Goal: Task Accomplishment & Management: Manage account settings

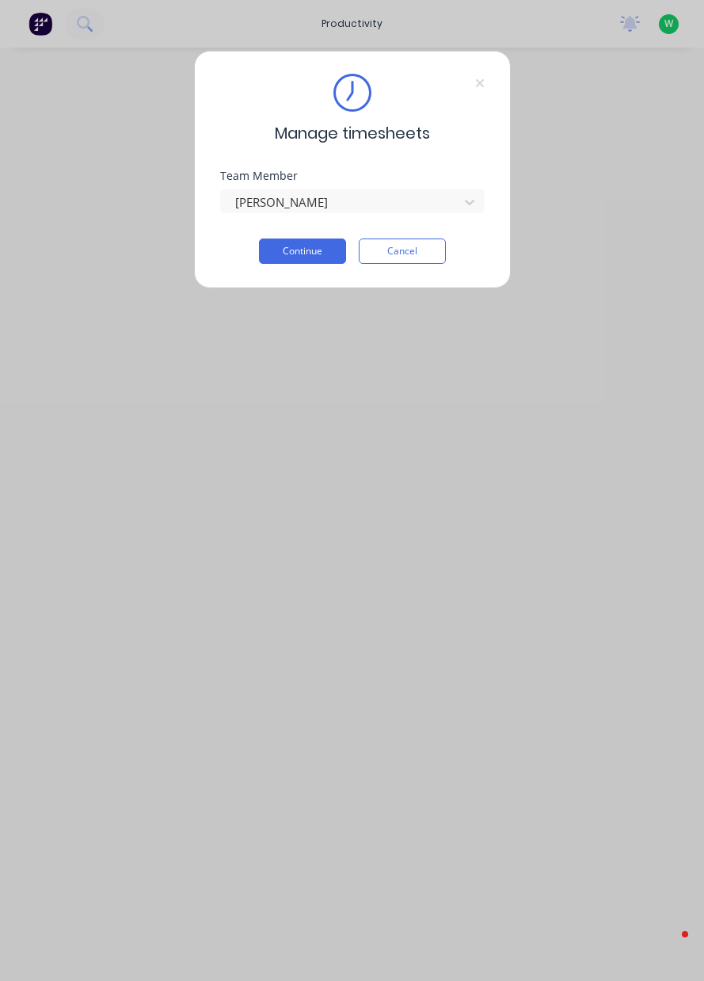
click at [299, 254] on button "Continue" at bounding box center [302, 250] width 87 height 25
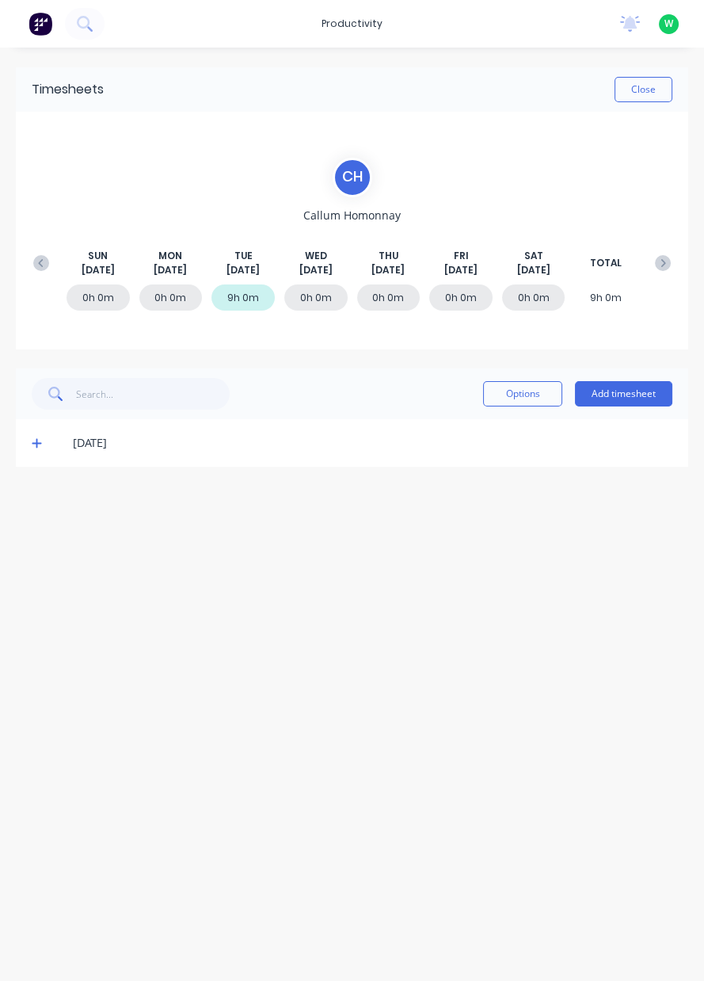
click at [36, 444] on icon at bounding box center [37, 444] width 10 height 10
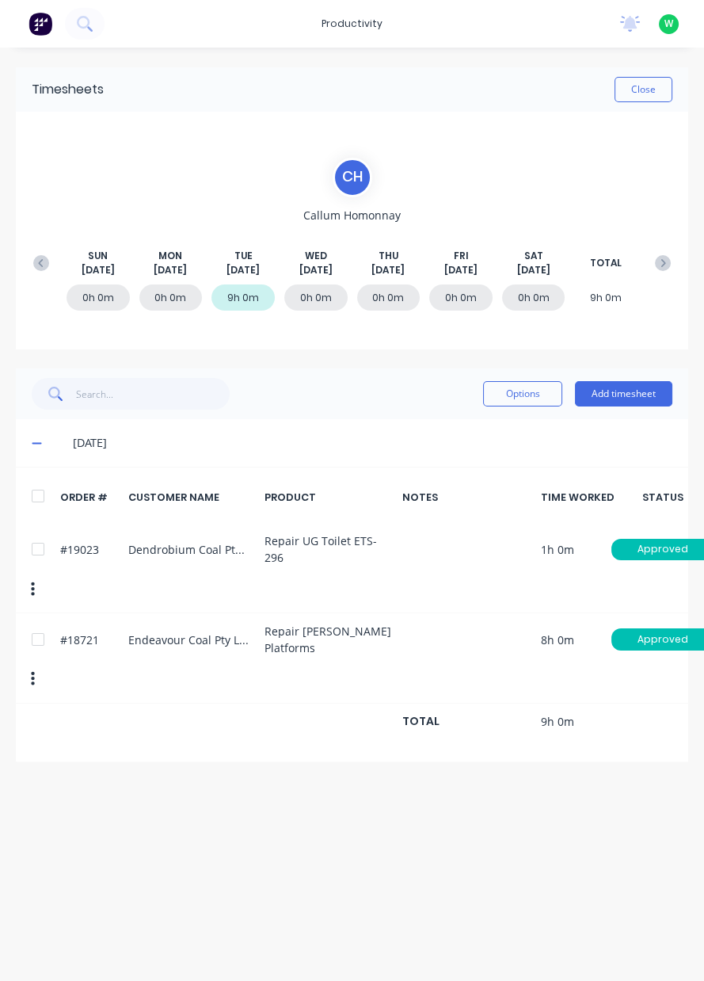
click at [31, 673] on icon "button" at bounding box center [33, 678] width 4 height 17
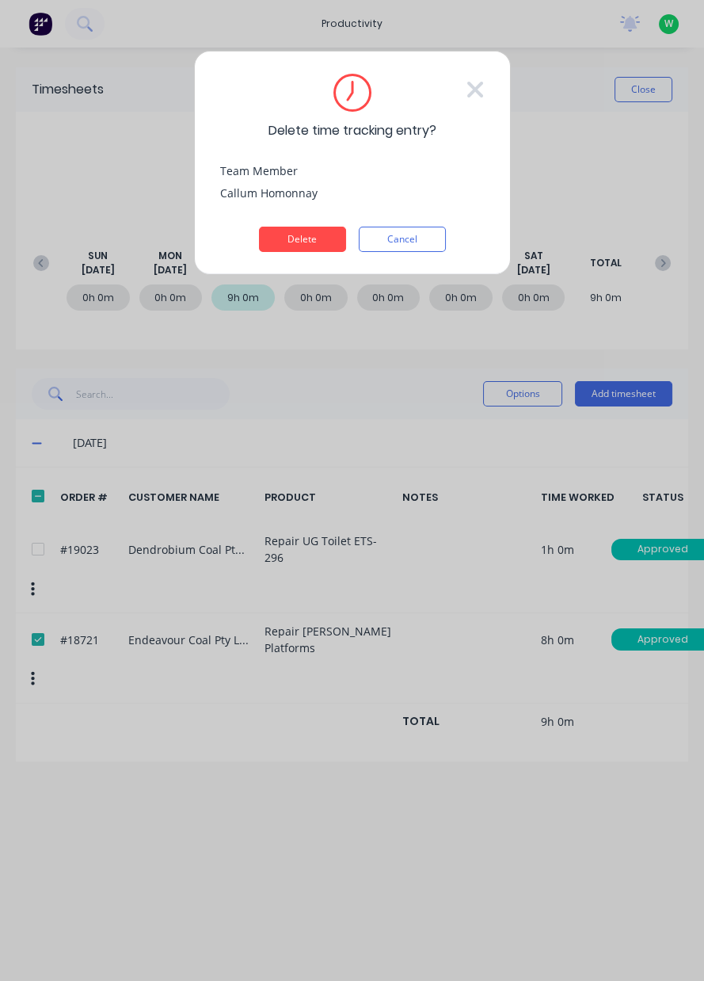
click at [296, 243] on button "Delete" at bounding box center [302, 239] width 87 height 25
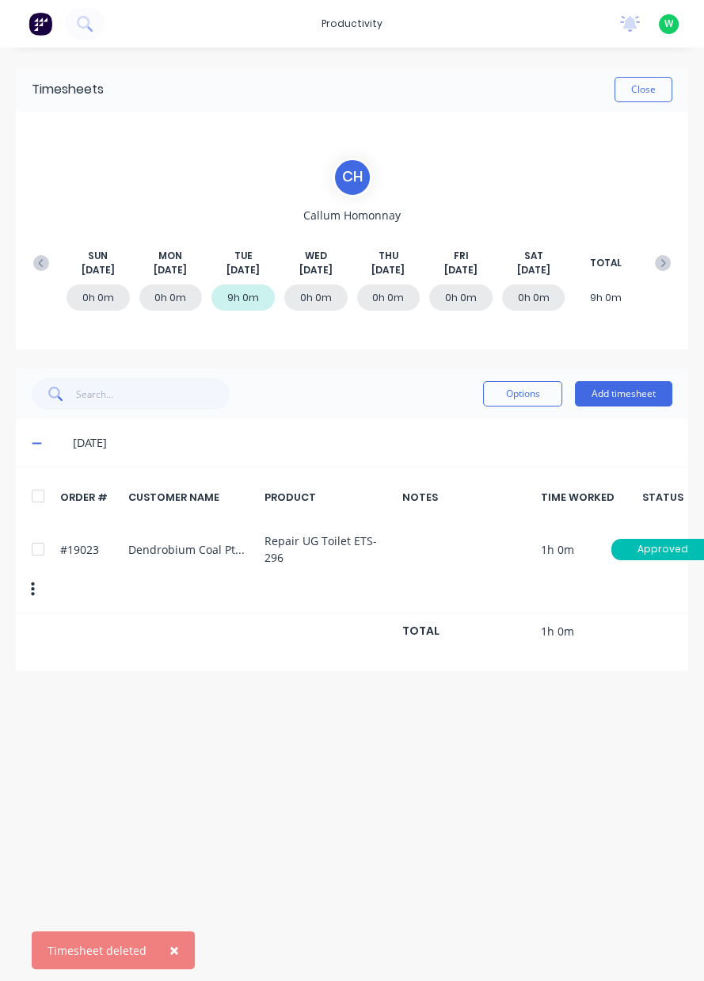
click at [40, 582] on button "button" at bounding box center [32, 589] width 37 height 29
click at [610, 396] on button "Add timesheet" at bounding box center [623, 393] width 97 height 25
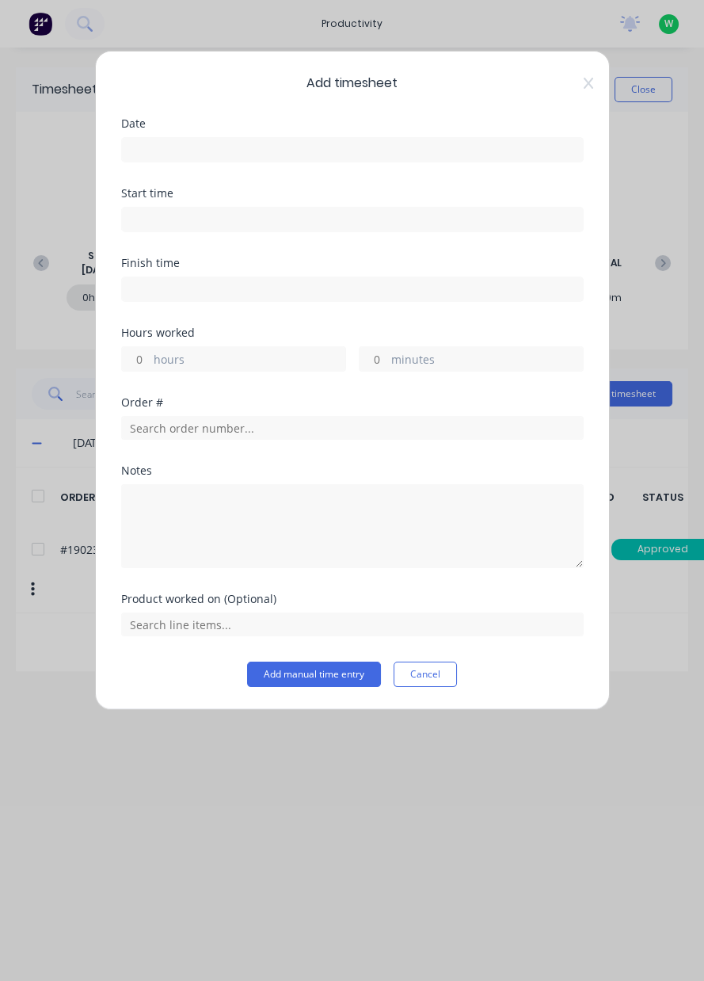
click at [223, 150] on input at bounding box center [352, 150] width 461 height 24
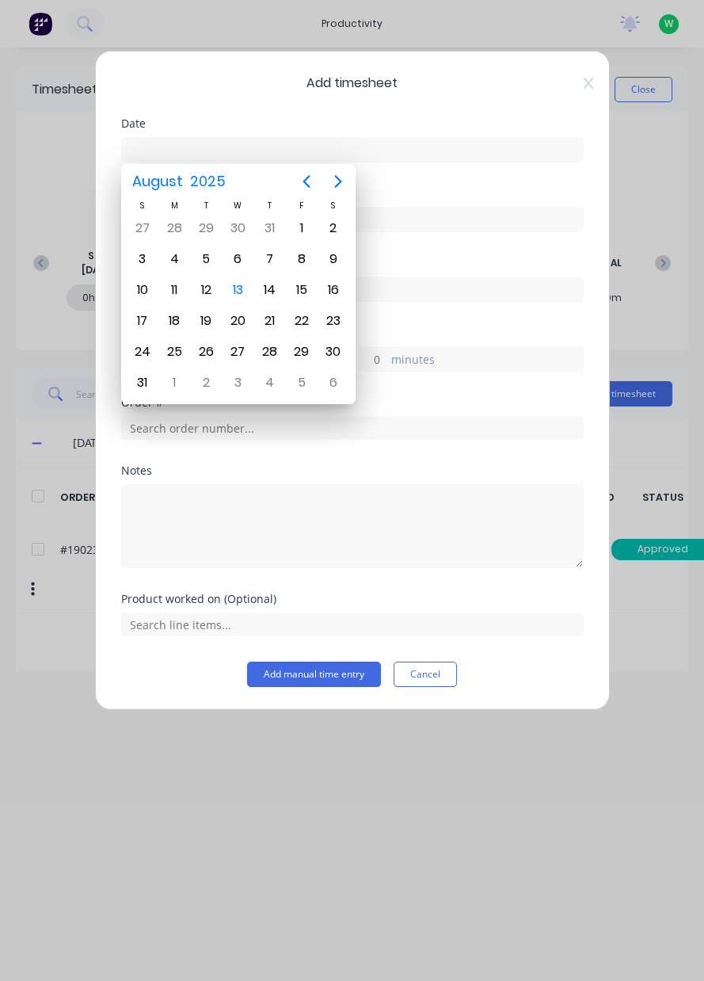
click at [170, 294] on div "11" at bounding box center [174, 290] width 24 height 24
type input "[DATE]"
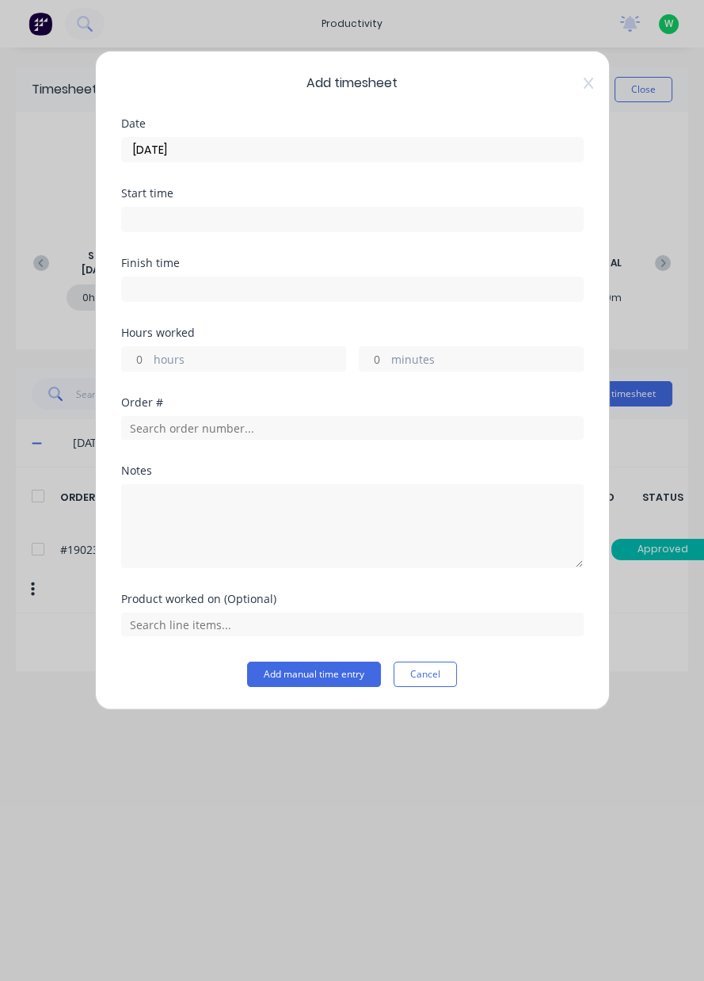
click at [191, 358] on label "hours" at bounding box center [250, 361] width 192 height 20
click at [150, 358] on input "hours" at bounding box center [136, 359] width 28 height 24
type input "8"
click at [211, 423] on input "text" at bounding box center [352, 428] width 463 height 24
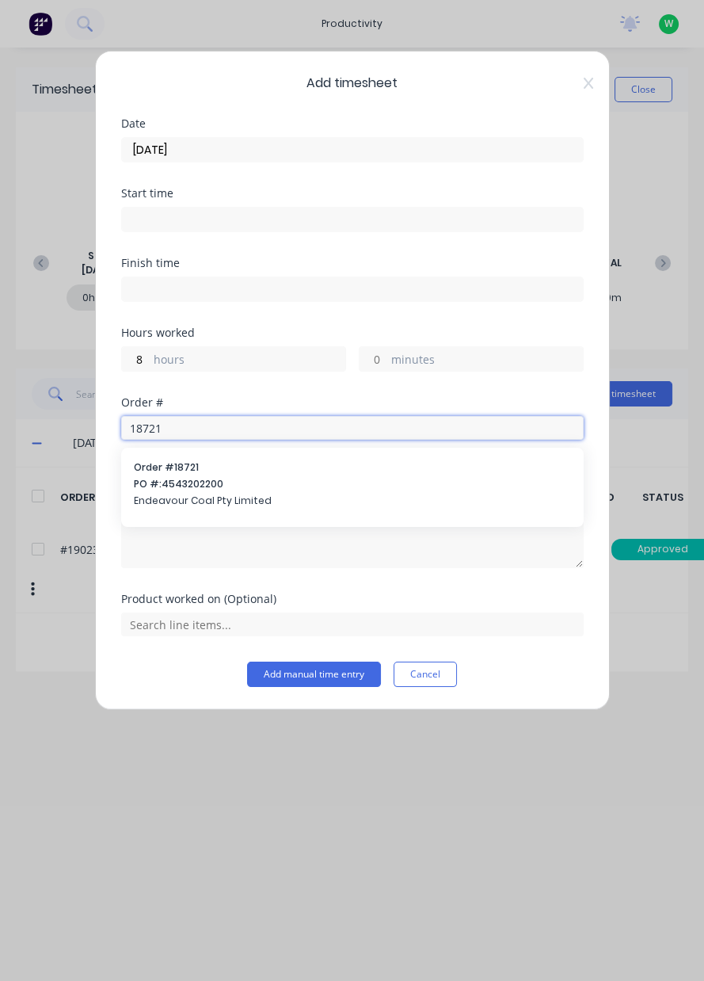
type input "18721"
click at [258, 494] on span "Endeavour Coal Pty Limited" at bounding box center [352, 501] width 437 height 14
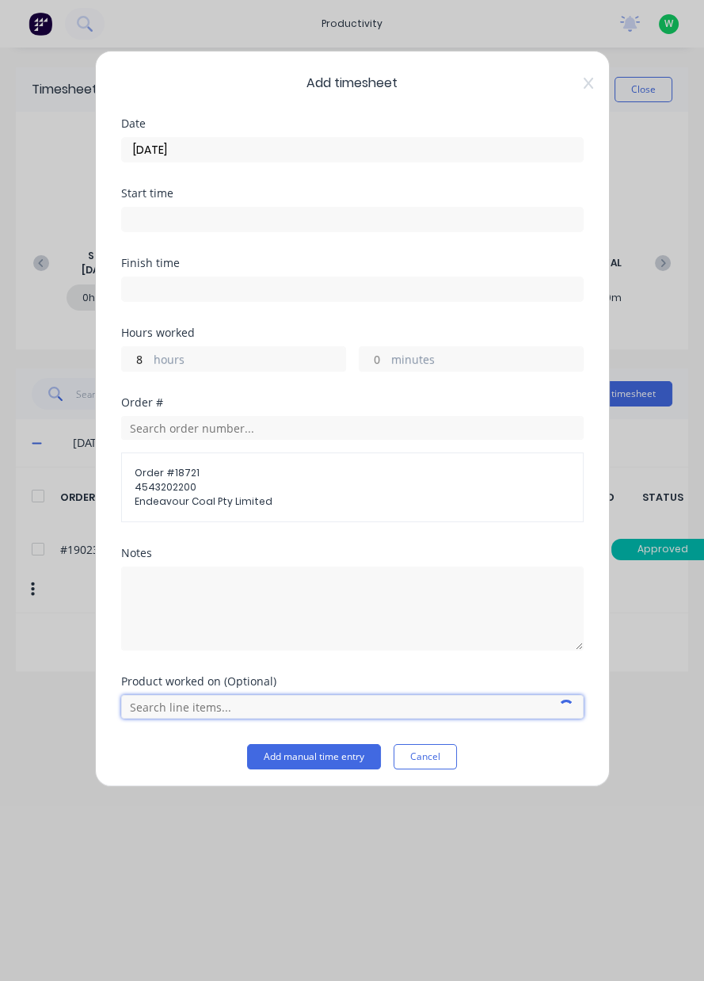
click at [189, 702] on input "text" at bounding box center [352, 707] width 463 height 24
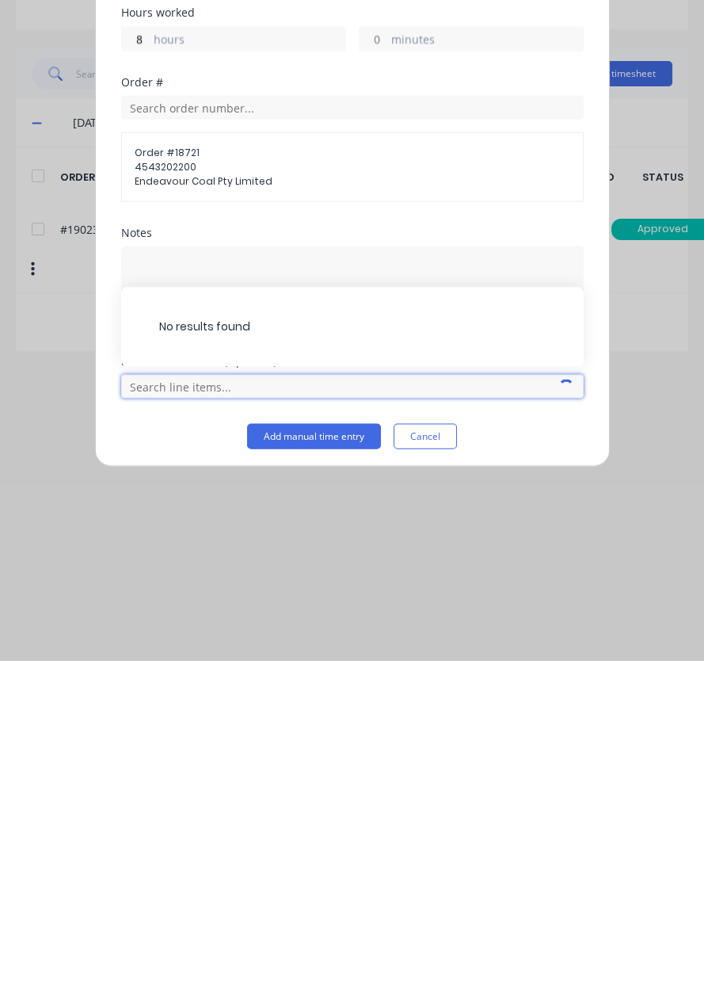
scroll to position [54, 0]
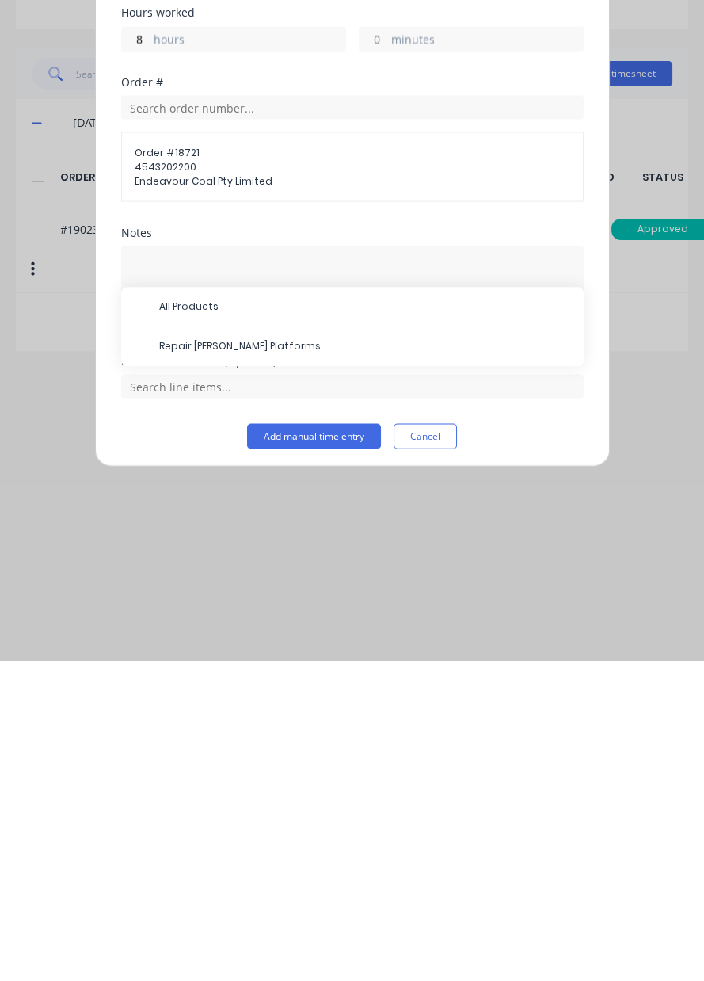
click at [267, 662] on span "Repair [PERSON_NAME] Platforms" at bounding box center [365, 667] width 412 height 14
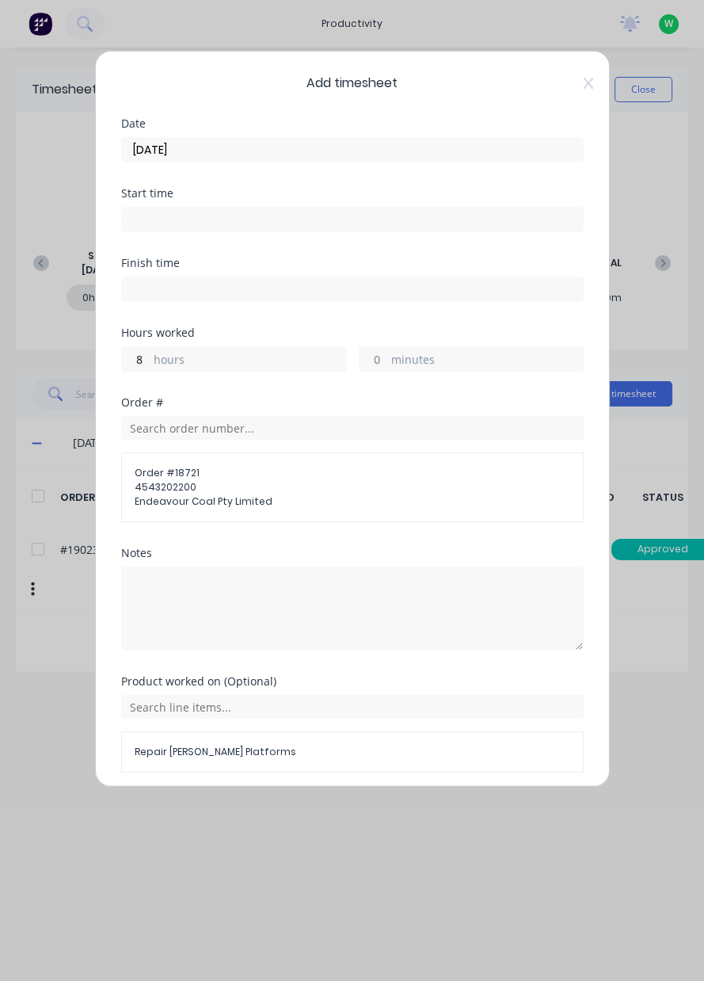
scroll to position [56, 0]
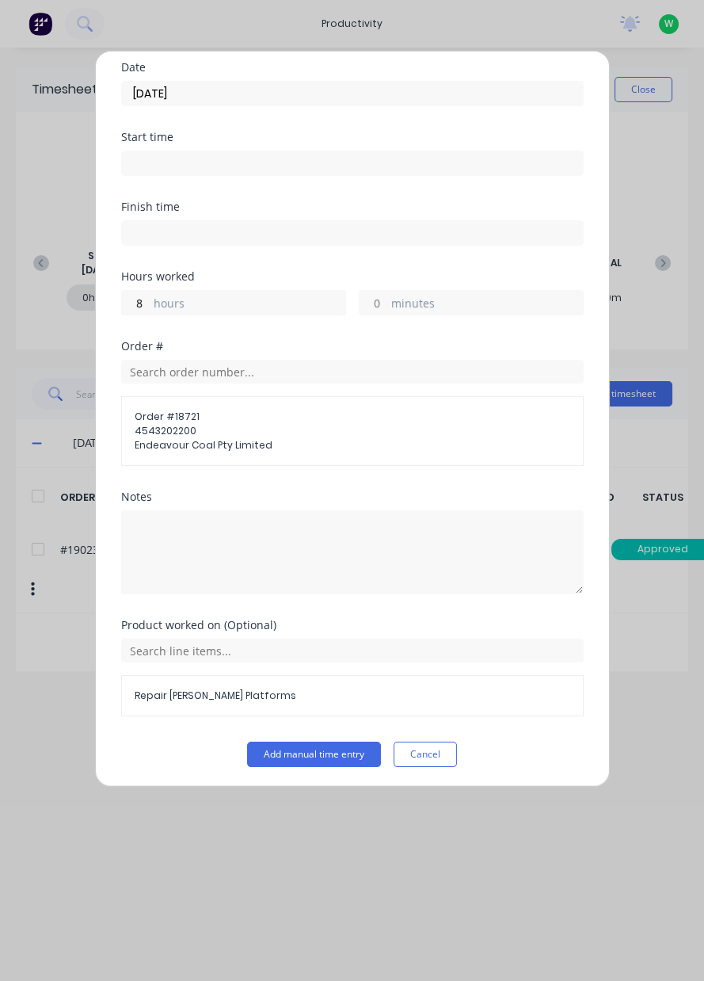
click at [334, 749] on button "Add manual time entry" at bounding box center [314, 754] width 134 height 25
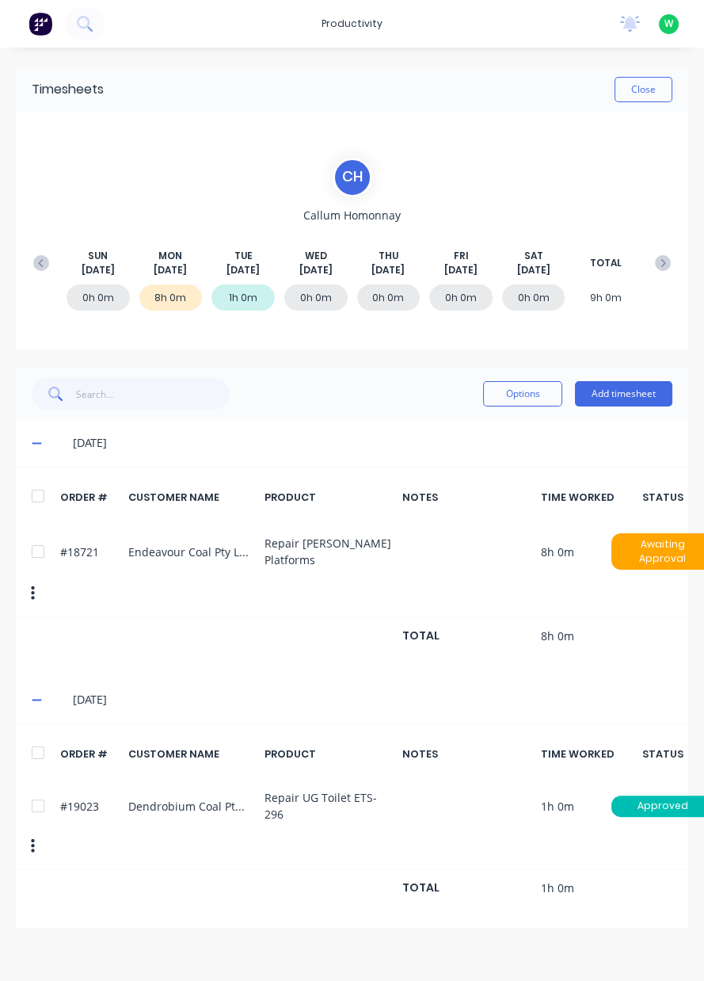
scroll to position [0, 0]
click at [27, 528] on div "#18721 Endeavour Coal Pty Limited Repair [PERSON_NAME] Platforms 8h 0m Awaiting…" at bounding box center [352, 570] width 673 height 94
click at [29, 837] on button "button" at bounding box center [32, 846] width 37 height 29
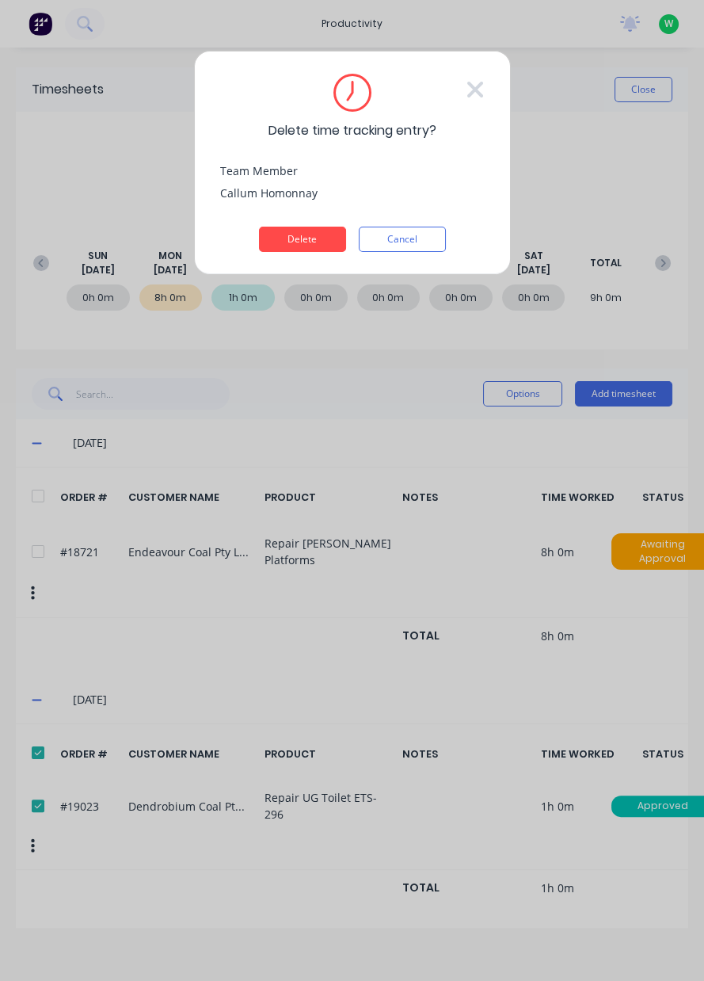
click at [303, 242] on button "Delete" at bounding box center [302, 239] width 87 height 25
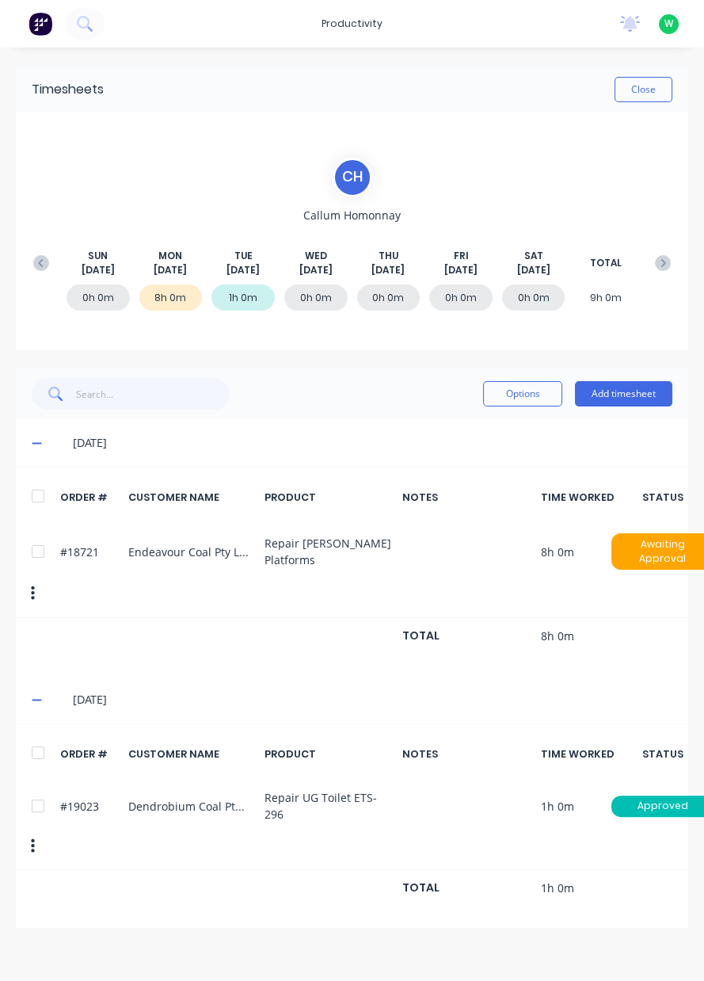
click at [32, 837] on icon "button" at bounding box center [33, 845] width 4 height 17
click at [31, 837] on icon "button" at bounding box center [33, 845] width 4 height 17
click at [635, 396] on button "Add timesheet" at bounding box center [623, 393] width 97 height 25
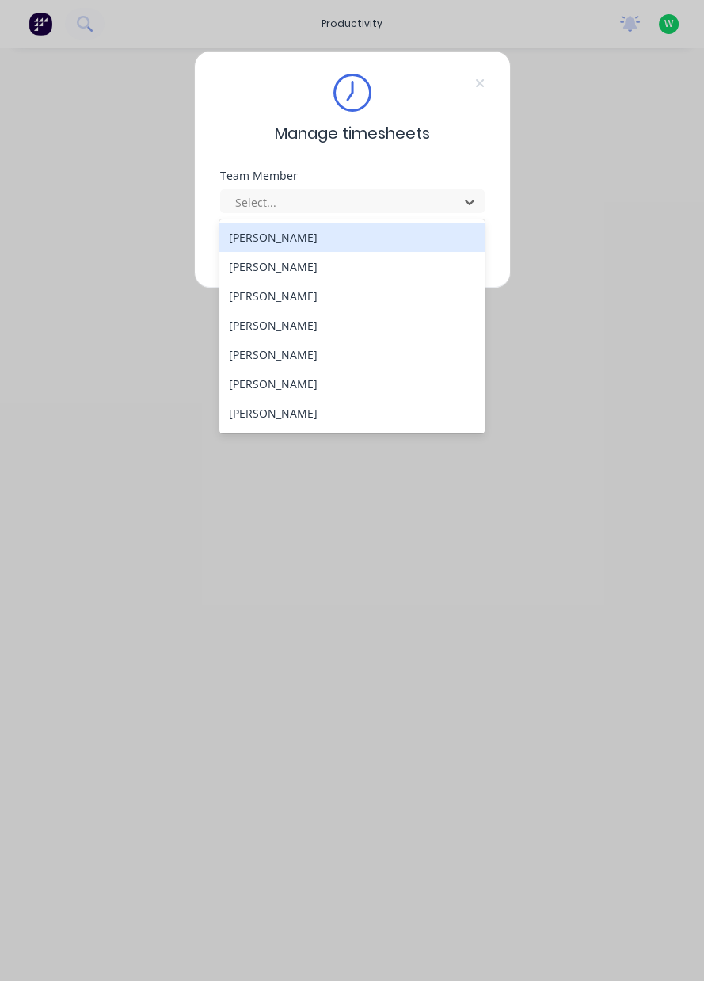
click at [303, 400] on div "Chris Tarlington" at bounding box center [351, 413] width 265 height 29
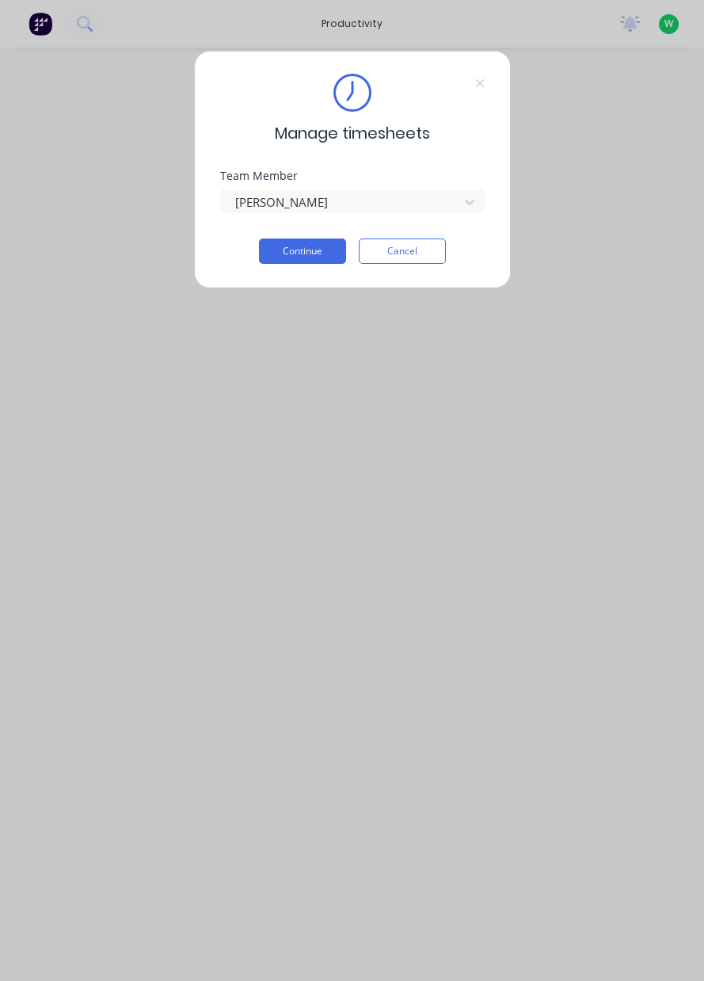
click at [309, 255] on button "Continue" at bounding box center [302, 250] width 87 height 25
